Goal: Browse casually: Explore the website without a specific task or goal

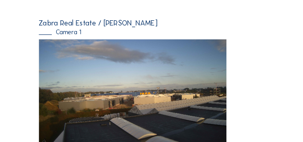
scroll to position [68, 0]
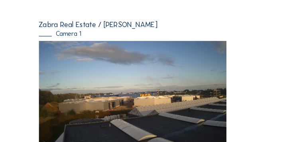
click at [93, 14] on div "Feed Fotoshow Kaart Zoeken Volledig scherm Zabra Real Estate / Awans Gijbels Ca…" at bounding box center [151, 52] width 227 height 174
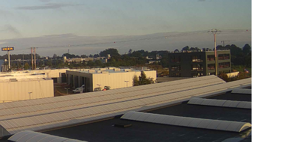
scroll to position [94, 0]
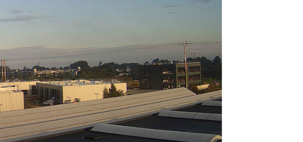
click at [226, 55] on img at bounding box center [151, 58] width 167 height 94
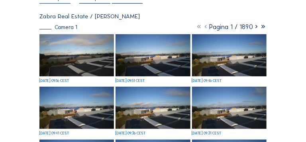
scroll to position [38, 0]
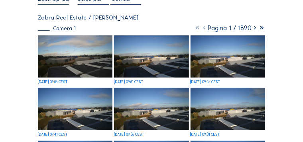
click at [201, 29] on icon at bounding box center [204, 28] width 7 height 8
click at [141, 74] on img at bounding box center [151, 56] width 74 height 42
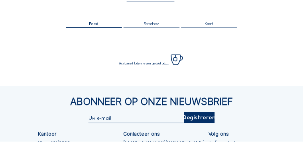
scroll to position [94, 0]
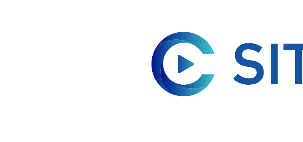
click at [31, 14] on div "Camera's Timelapses Mijn C-Site Feed Fotoshow Kaart Zoeken Volledig scherm Bezi…" at bounding box center [151, 118] width 303 height 237
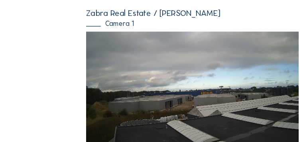
scroll to position [78, 0]
